Goal: Task Accomplishment & Management: Manage account settings

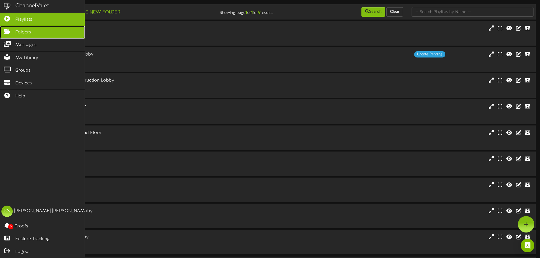
click at [26, 33] on span "Folders" at bounding box center [23, 32] width 16 height 7
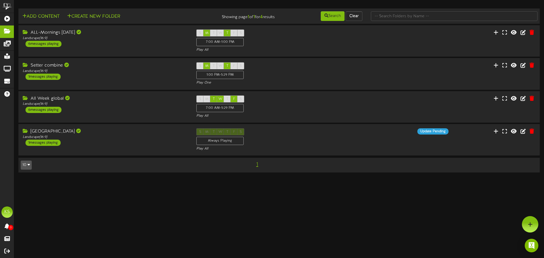
click at [190, 178] on html "ChannelValet Playlists Folders Messages My Library Groups Devices Help KS [PERS…" at bounding box center [272, 89] width 544 height 178
click at [95, 136] on div "Landscape ( 16:9 )" at bounding box center [105, 137] width 166 height 5
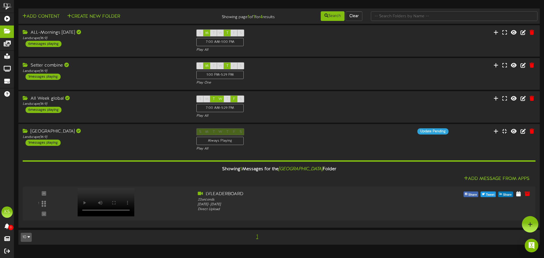
click at [306, 246] on div "Add Content Create New Folder Showing page 1 of 1 for 4 results Search Clear" at bounding box center [279, 130] width 530 height 242
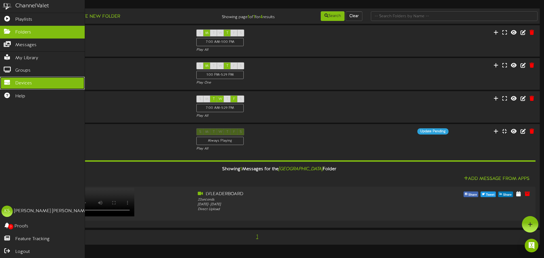
click at [26, 80] on span "Devices" at bounding box center [23, 83] width 17 height 7
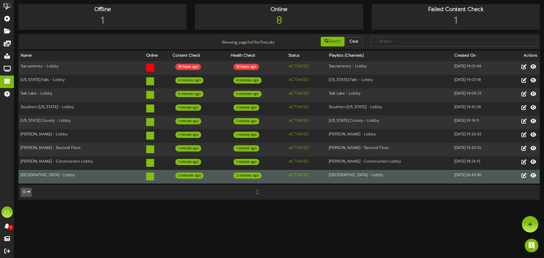
click at [58, 171] on td "[GEOGRAPHIC_DATA] - Lobby" at bounding box center [81, 177] width 126 height 14
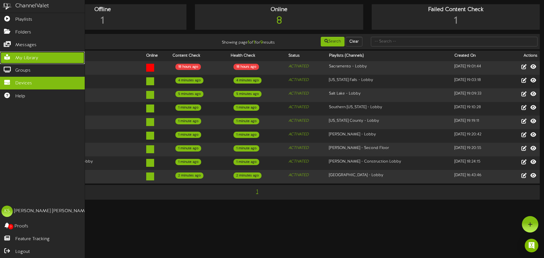
click at [28, 55] on span "My Library" at bounding box center [26, 58] width 23 height 7
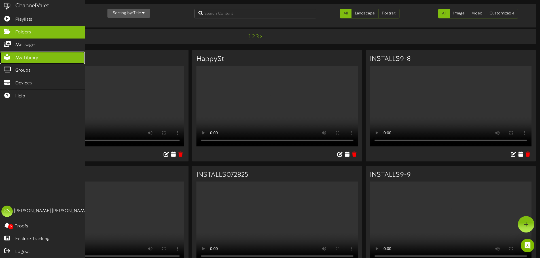
click at [26, 32] on span "Folders" at bounding box center [23, 32] width 16 height 7
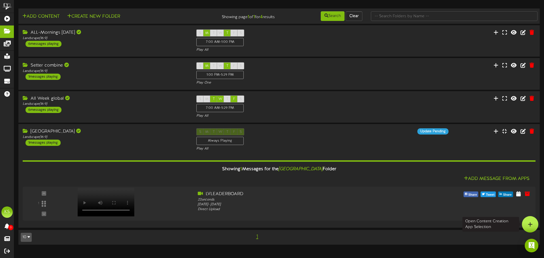
click at [534, 223] on div at bounding box center [530, 224] width 16 height 16
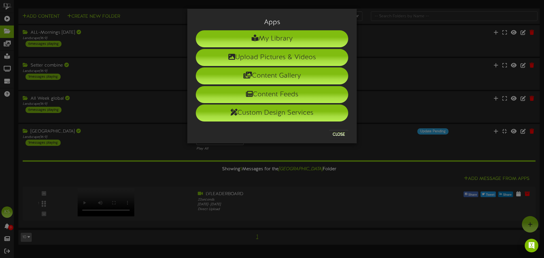
click at [313, 180] on div "Apps My Library Upload Pictures & Videos Content Gallery Content Feeds Custom D…" at bounding box center [272, 129] width 544 height 258
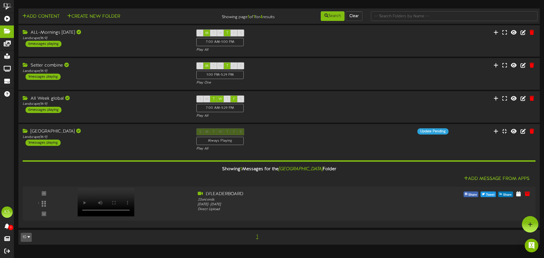
click at [322, 248] on div "Add Content Create New Folder Showing page 1 of 1 for 4 results Search Clear" at bounding box center [279, 130] width 530 height 242
click at [531, 244] on img "Open Intercom Messenger" at bounding box center [531, 245] width 7 height 7
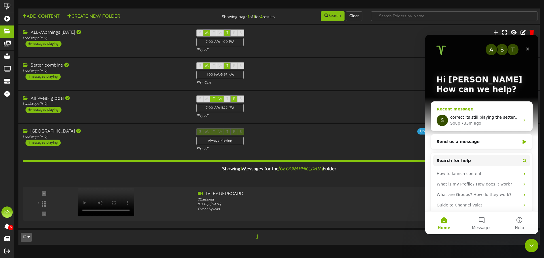
click at [464, 115] on span "correct its still playing the settercombin" at bounding box center [489, 117] width 79 height 5
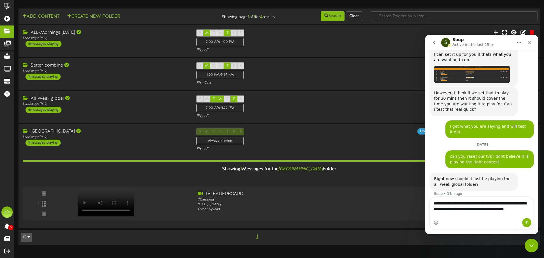
scroll to position [292, 0]
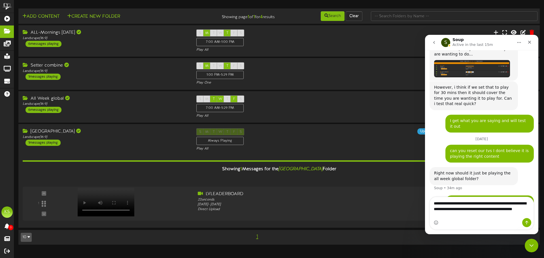
type textarea "**********"
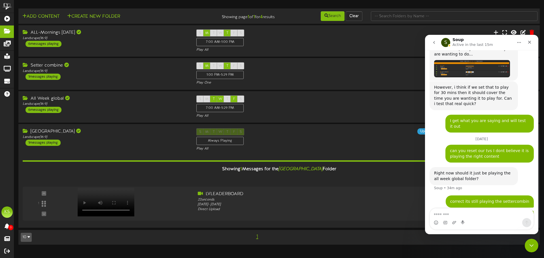
scroll to position [304, 0]
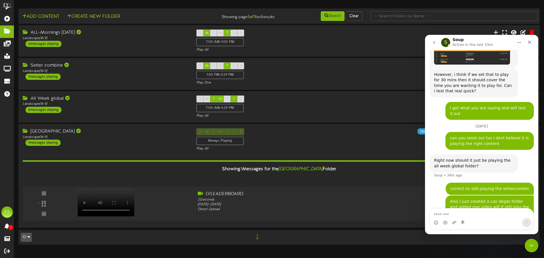
click at [435, 42] on icon "go back" at bounding box center [434, 42] width 5 height 5
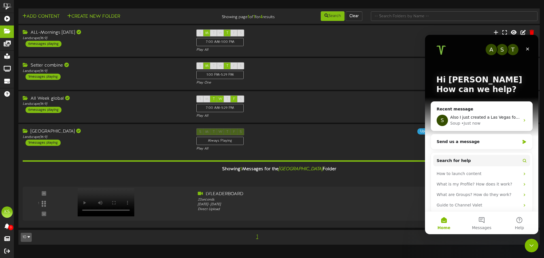
scroll to position [0, 0]
click at [530, 48] on icon "Close" at bounding box center [527, 49] width 5 height 5
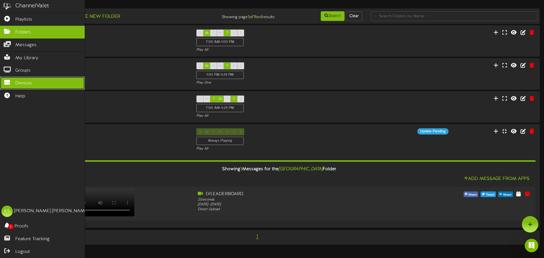
click at [33, 82] on link "Devices" at bounding box center [42, 83] width 85 height 13
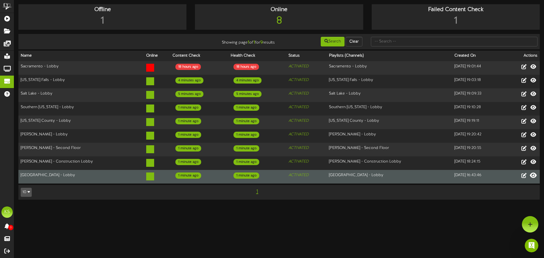
click at [532, 172] on icon at bounding box center [533, 175] width 7 height 6
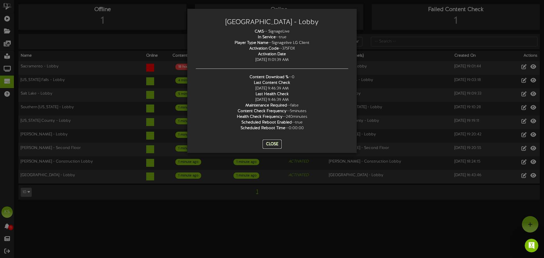
click at [274, 143] on button "Close" at bounding box center [272, 144] width 19 height 9
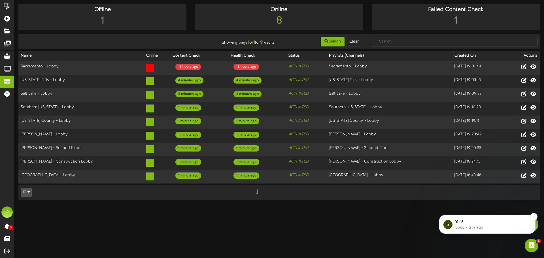
click at [480, 222] on p "Yes!" at bounding box center [491, 222] width 73 height 6
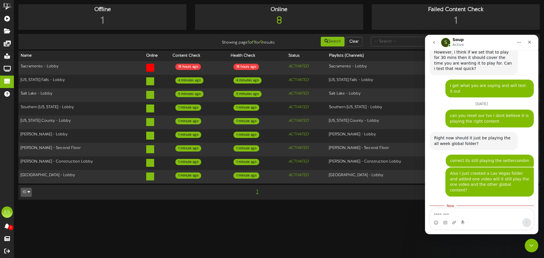
scroll to position [331, 0]
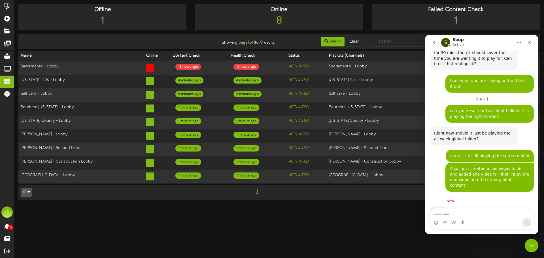
click at [458, 211] on textarea "Message…" at bounding box center [482, 214] width 104 height 10
type textarea "*********"
